Goal: Task Accomplishment & Management: Manage account settings

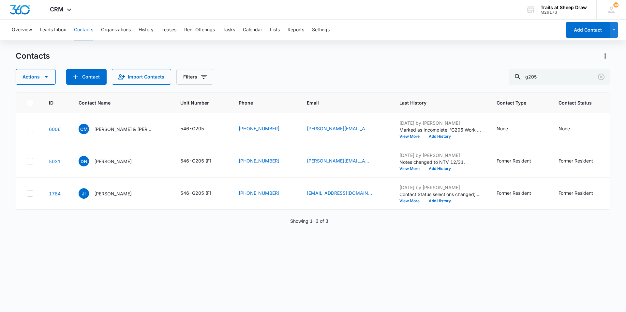
drag, startPoint x: 79, startPoint y: 28, endPoint x: 262, endPoint y: 52, distance: 185.3
click at [79, 28] on button "Contacts" at bounding box center [83, 30] width 19 height 21
drag, startPoint x: 569, startPoint y: 79, endPoint x: 448, endPoint y: 84, distance: 121.0
click at [448, 84] on div "Actions Contact Import Contacts Filters g205" at bounding box center [313, 77] width 594 height 16
click at [76, 33] on button "Contacts" at bounding box center [83, 30] width 19 height 21
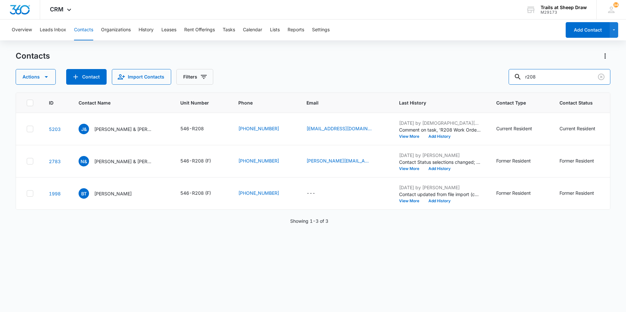
drag, startPoint x: 550, startPoint y: 78, endPoint x: 495, endPoint y: 78, distance: 55.1
click at [499, 78] on div "Actions Contact Import Contacts Filters r208" at bounding box center [313, 77] width 594 height 16
type input "g205"
click at [104, 132] on p "[PERSON_NAME] & [PERSON_NAME]" at bounding box center [123, 129] width 59 height 7
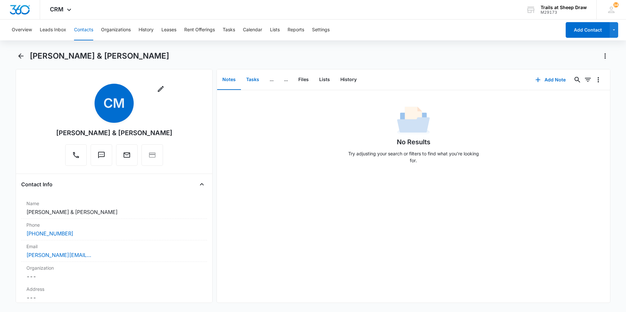
click at [252, 77] on button "Tasks" at bounding box center [252, 80] width 23 height 20
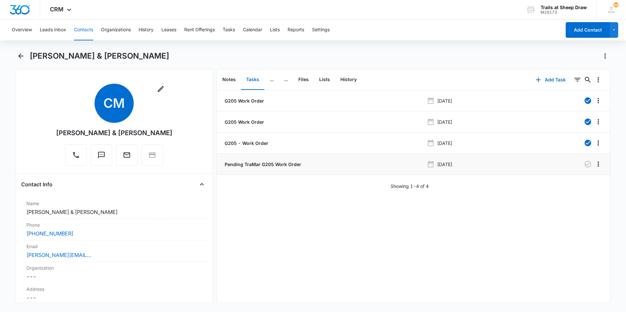
click at [259, 161] on p "Pending TraMar G205 Work Order" at bounding box center [262, 164] width 78 height 7
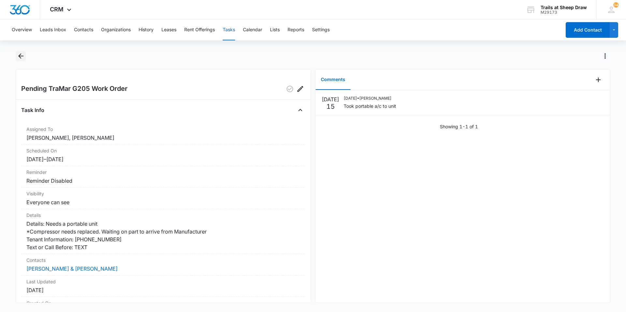
click at [23, 54] on icon "Back" at bounding box center [21, 56] width 8 height 8
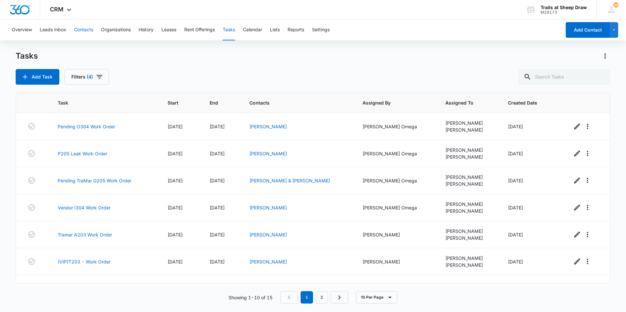
click at [91, 27] on button "Contacts" at bounding box center [83, 30] width 19 height 21
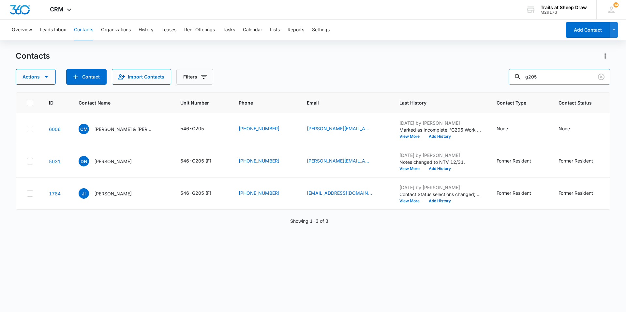
drag, startPoint x: 567, startPoint y: 78, endPoint x: 517, endPoint y: 82, distance: 50.4
click at [517, 82] on input "g205" at bounding box center [559, 77] width 102 height 16
click at [114, 133] on div "CM [PERSON_NAME] & [PERSON_NAME]" at bounding box center [116, 129] width 74 height 10
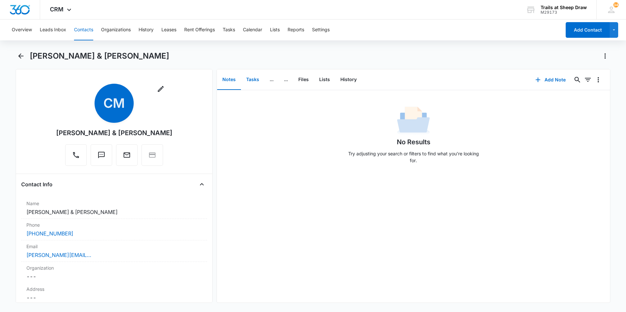
click at [258, 80] on button "Tasks" at bounding box center [252, 80] width 23 height 20
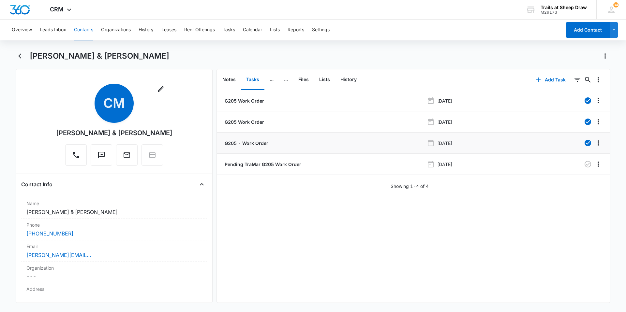
click at [262, 142] on p "G205 - Work Order" at bounding box center [245, 143] width 45 height 7
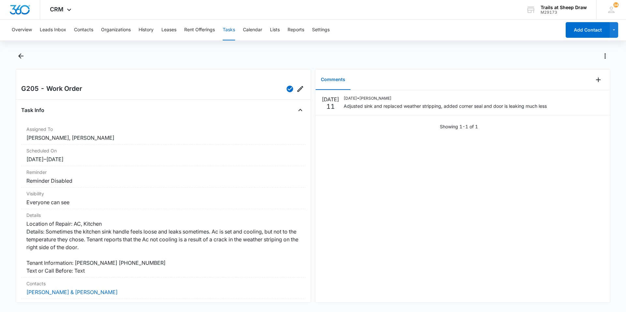
click at [231, 28] on button "Tasks" at bounding box center [229, 30] width 12 height 21
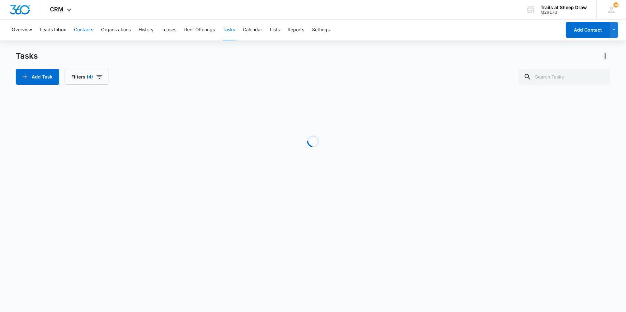
click at [79, 27] on button "Contacts" at bounding box center [83, 30] width 19 height 21
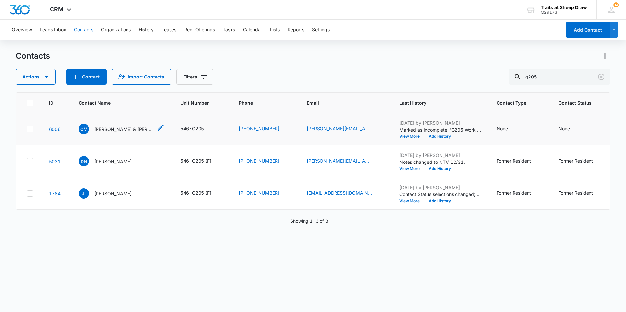
click at [120, 131] on p "[PERSON_NAME] & [PERSON_NAME]" at bounding box center [123, 129] width 59 height 7
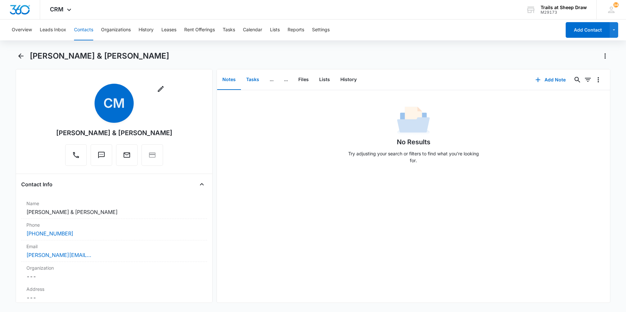
click at [256, 81] on button "Tasks" at bounding box center [252, 80] width 23 height 20
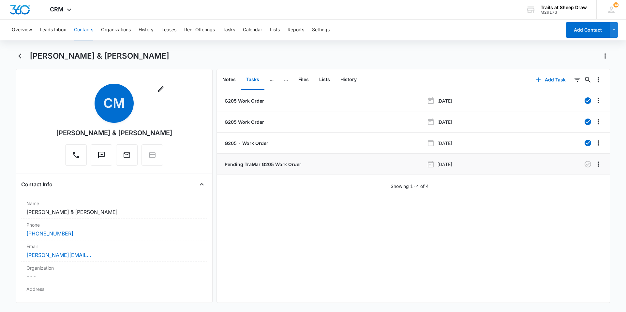
click at [285, 165] on p "Pending TraMar G205 Work Order" at bounding box center [262, 164] width 78 height 7
